Goal: Navigation & Orientation: Find specific page/section

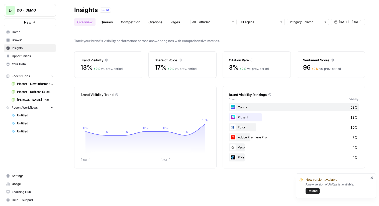
click at [29, 11] on span "DG - DEMO" at bounding box center [32, 10] width 30 height 5
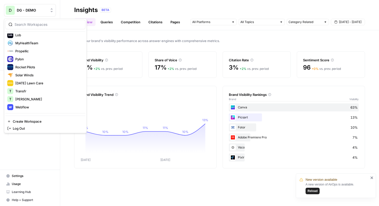
scroll to position [84, 0]
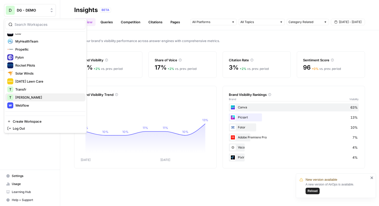
click at [23, 98] on span "[PERSON_NAME]" at bounding box center [48, 97] width 66 height 5
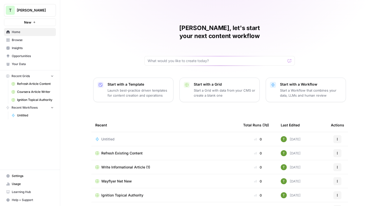
click at [82, 25] on div "Travis, let's start your next content workflow Start with a Template Launch bes…" at bounding box center [219, 119] width 319 height 239
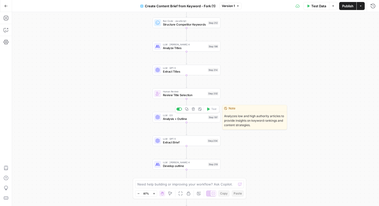
click at [173, 118] on span "Analysis + Outline" at bounding box center [184, 119] width 43 height 4
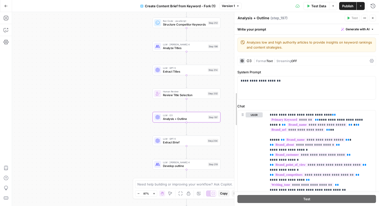
drag, startPoint x: 281, startPoint y: 80, endPoint x: 234, endPoint y: 77, distance: 46.7
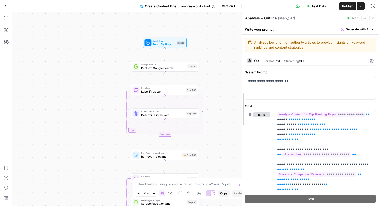
scroll to position [136, 0]
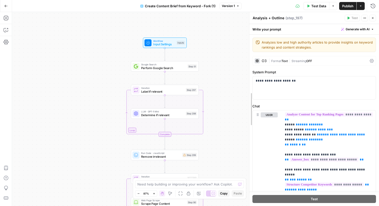
drag, startPoint x: 233, startPoint y: 53, endPoint x: 249, endPoint y: 53, distance: 15.3
click at [249, 53] on div at bounding box center [249, 109] width 5 height 194
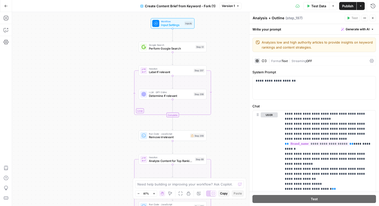
scroll to position [578, 0]
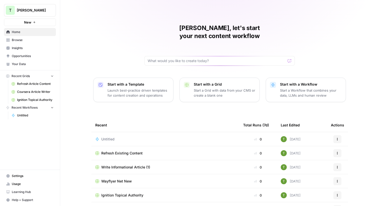
click at [17, 41] on span "Browse" at bounding box center [33, 40] width 42 height 5
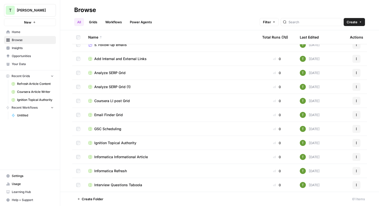
scroll to position [328, 0]
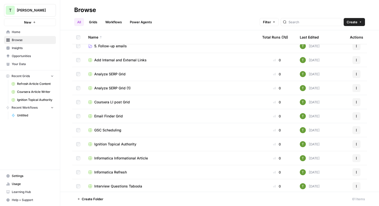
click at [106, 130] on span "GSC Scheduling" at bounding box center [107, 130] width 27 height 5
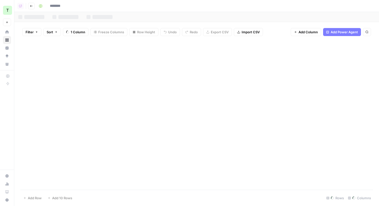
type input "**********"
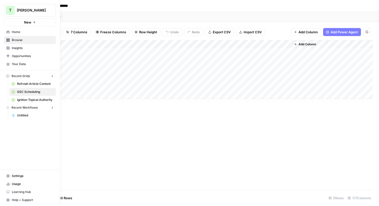
click at [8, 11] on div "T" at bounding box center [10, 10] width 9 height 9
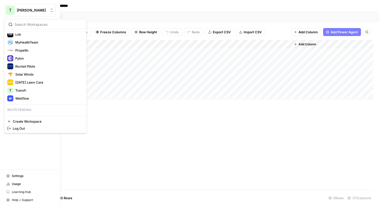
scroll to position [93, 0]
click at [17, 99] on span "Webflow" at bounding box center [48, 96] width 66 height 5
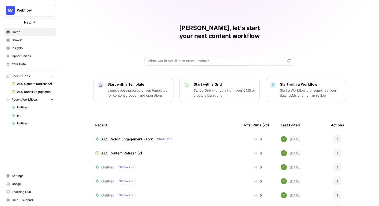
click at [23, 50] on span "Insights" at bounding box center [33, 48] width 42 height 5
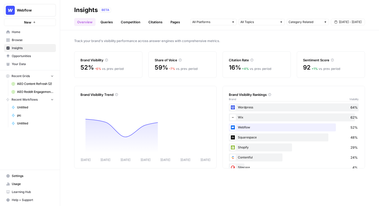
click at [148, 23] on link "Citations" at bounding box center [155, 22] width 20 height 8
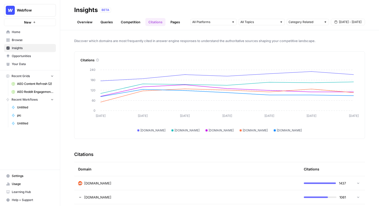
click at [72, 62] on div "Discover which domains are most frequently cited in answer engine responses to …" at bounding box center [219, 118] width 319 height 176
click at [149, 9] on div "BETA" at bounding box center [232, 10] width 265 height 5
click at [13, 32] on span "Home" at bounding box center [33, 32] width 42 height 5
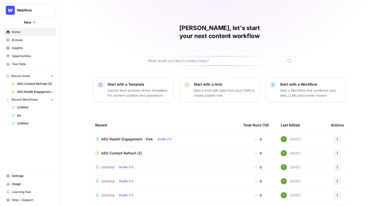
click at [14, 42] on span "Browse" at bounding box center [33, 40] width 42 height 5
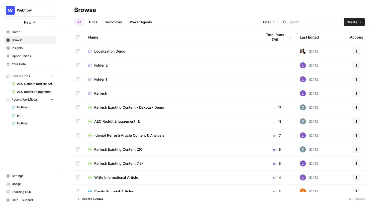
click at [32, 10] on span "Webflow" at bounding box center [32, 10] width 30 height 5
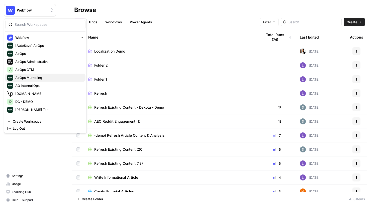
scroll to position [99, 0]
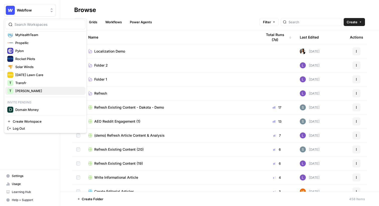
click at [21, 89] on span "[PERSON_NAME]" at bounding box center [48, 90] width 66 height 5
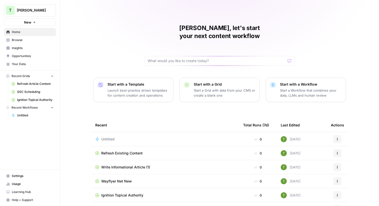
click at [16, 174] on span "Settings" at bounding box center [33, 176] width 42 height 5
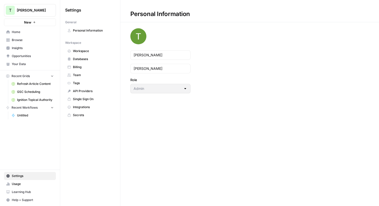
click at [86, 51] on span "Workspace" at bounding box center [93, 51] width 40 height 5
